Goal: Task Accomplishment & Management: Manage account settings

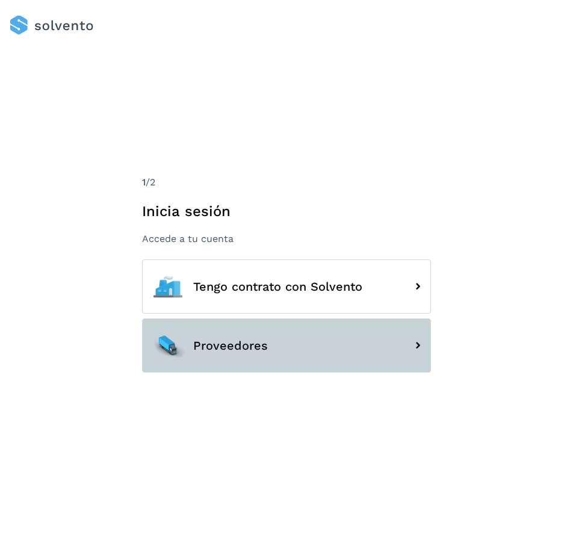
click at [312, 332] on button "Proveedores" at bounding box center [286, 345] width 289 height 54
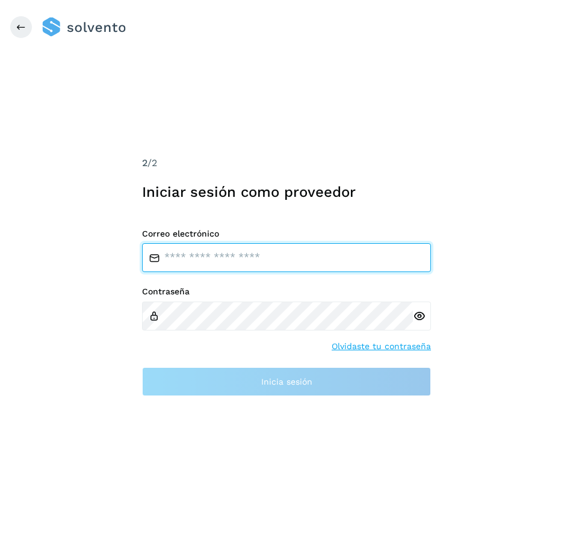
click at [253, 263] on input "email" at bounding box center [286, 257] width 289 height 29
type input "**********"
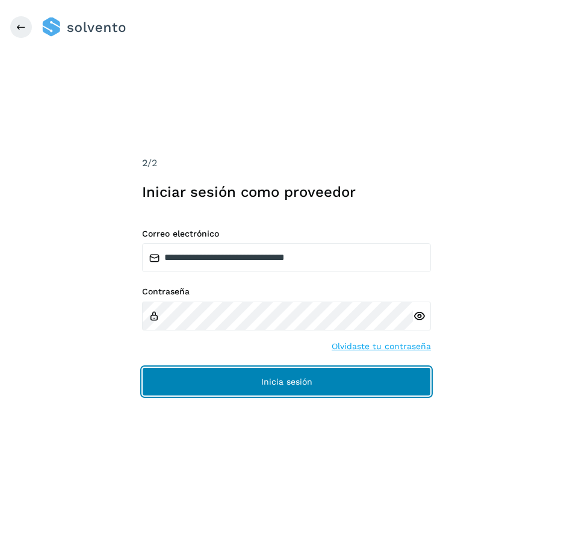
click at [232, 380] on button "Inicia sesión" at bounding box center [286, 381] width 289 height 29
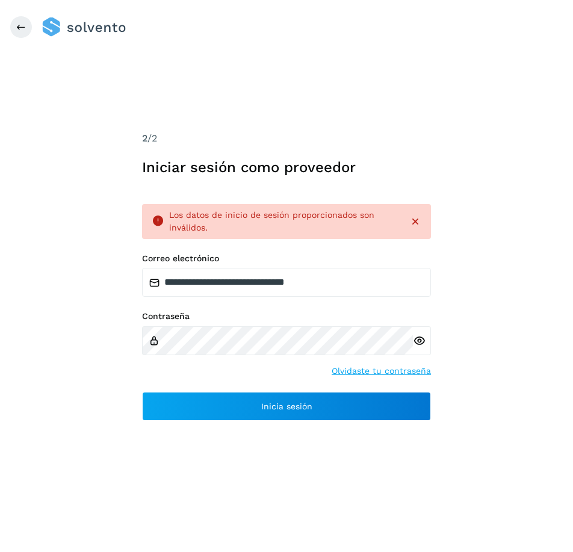
click at [426, 337] on div at bounding box center [422, 340] width 18 height 29
click at [421, 340] on icon at bounding box center [419, 341] width 13 height 13
click at [419, 226] on icon at bounding box center [415, 222] width 12 height 12
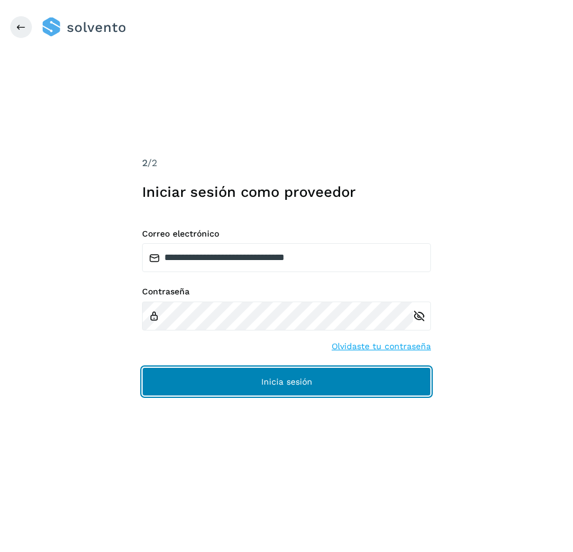
click at [237, 387] on button "Inicia sesión" at bounding box center [286, 381] width 289 height 29
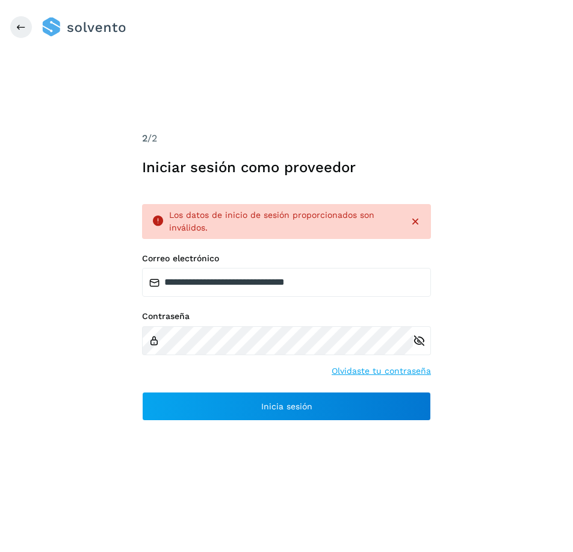
click at [421, 228] on div "Los datos de inicio de sesión proporcionados son inválidos." at bounding box center [286, 221] width 289 height 35
click at [421, 220] on icon at bounding box center [415, 222] width 12 height 12
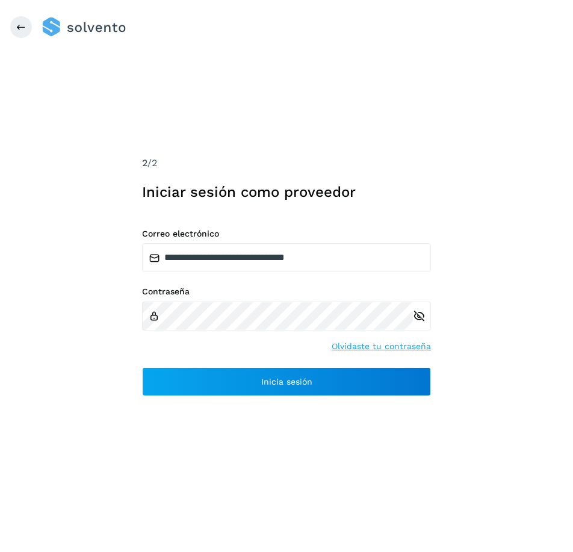
click at [418, 322] on icon at bounding box center [419, 316] width 13 height 13
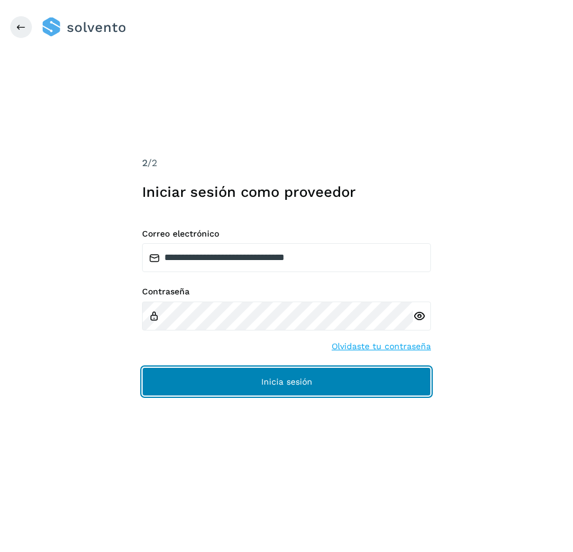
click at [291, 377] on span "Inicia sesión" at bounding box center [286, 381] width 51 height 8
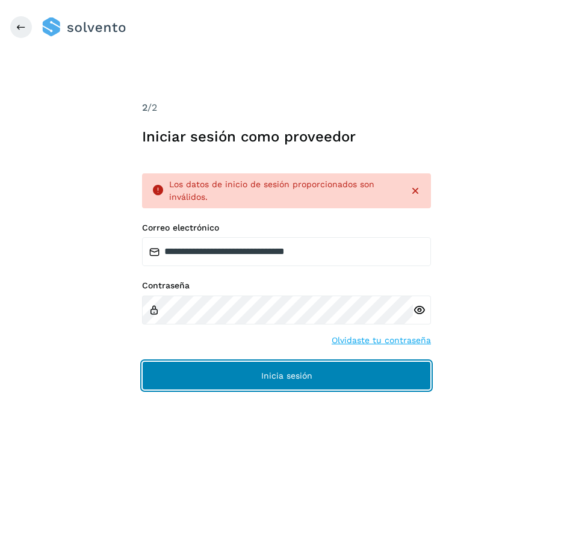
click at [219, 380] on button "Inicia sesión" at bounding box center [286, 375] width 289 height 29
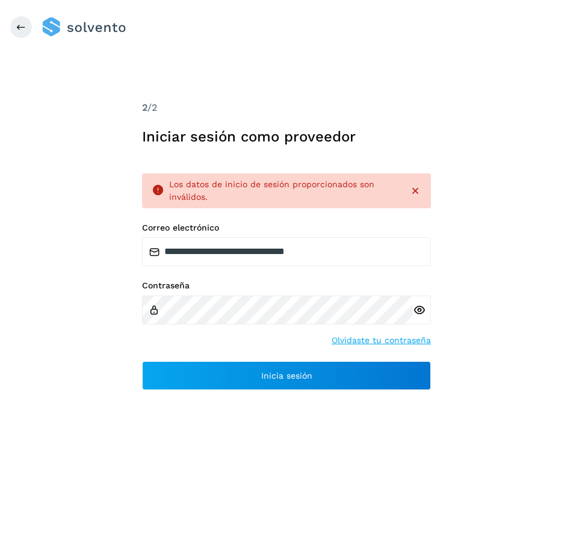
click at [412, 193] on icon at bounding box center [415, 191] width 12 height 12
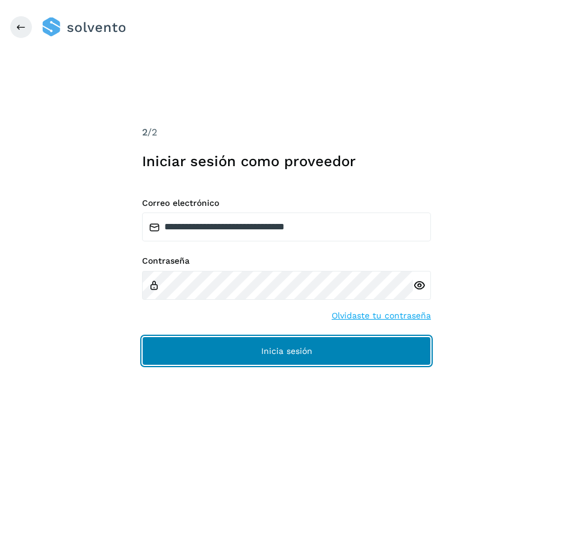
click at [227, 356] on button "Inicia sesión" at bounding box center [286, 351] width 289 height 29
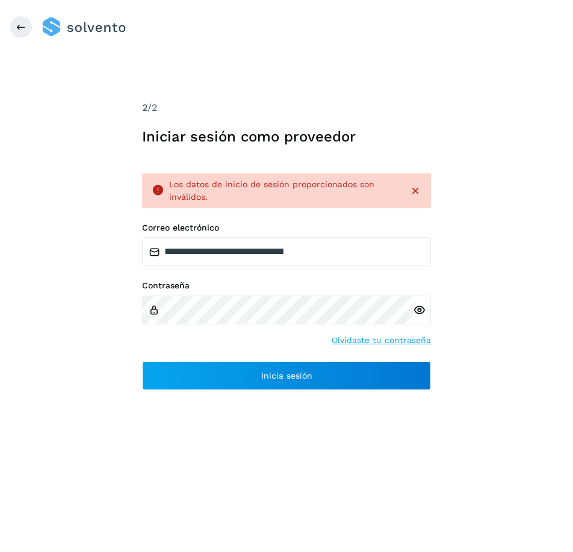
click at [420, 185] on icon at bounding box center [415, 191] width 12 height 12
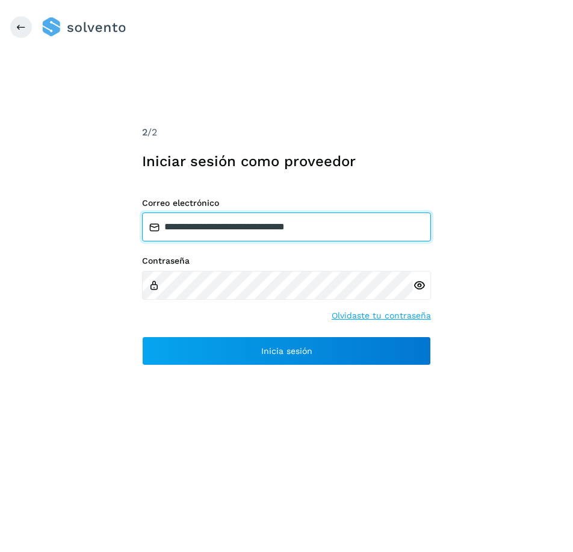
click at [305, 233] on input "**********" at bounding box center [286, 227] width 289 height 29
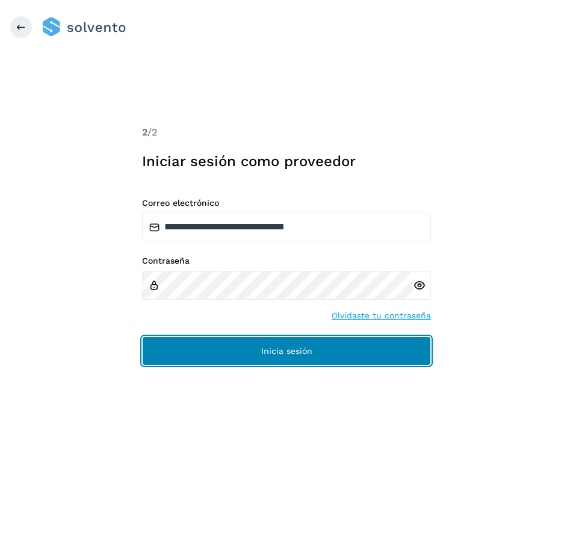
click at [213, 348] on button "Inicia sesión" at bounding box center [286, 351] width 289 height 29
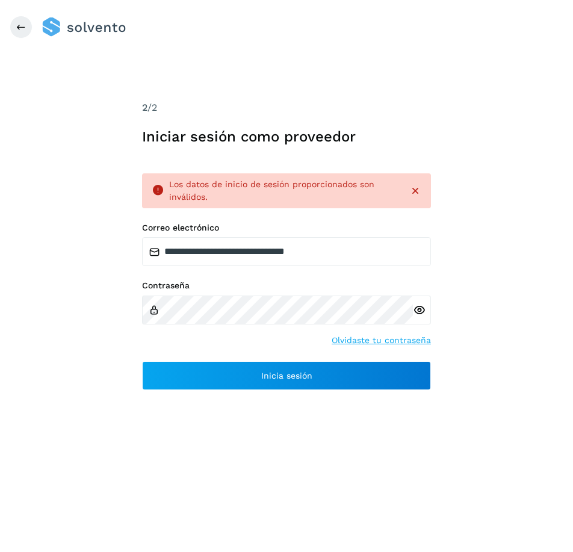
click at [418, 193] on icon at bounding box center [415, 191] width 12 height 12
